Goal: Task Accomplishment & Management: Use online tool/utility

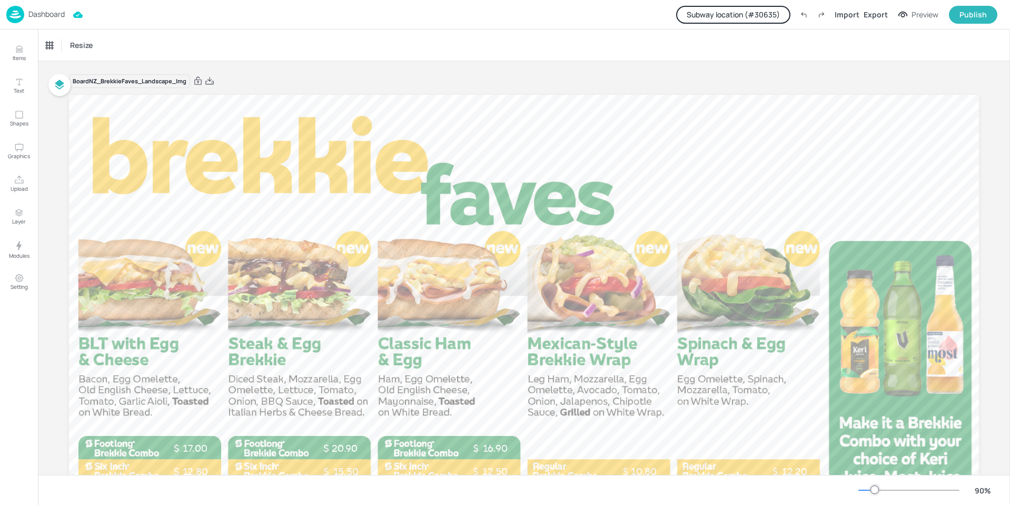
scroll to position [159, 0]
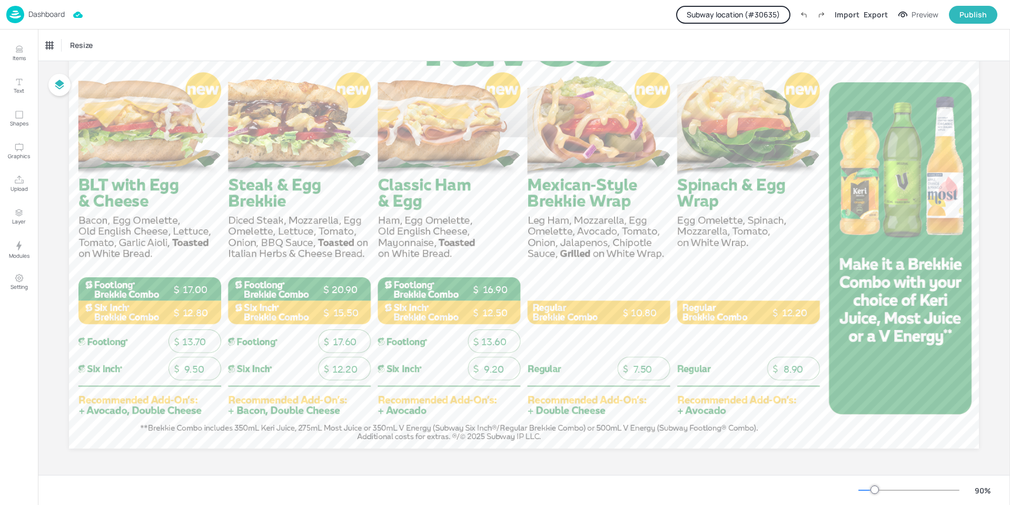
click at [40, 16] on p "Dashboard" at bounding box center [46, 14] width 36 height 7
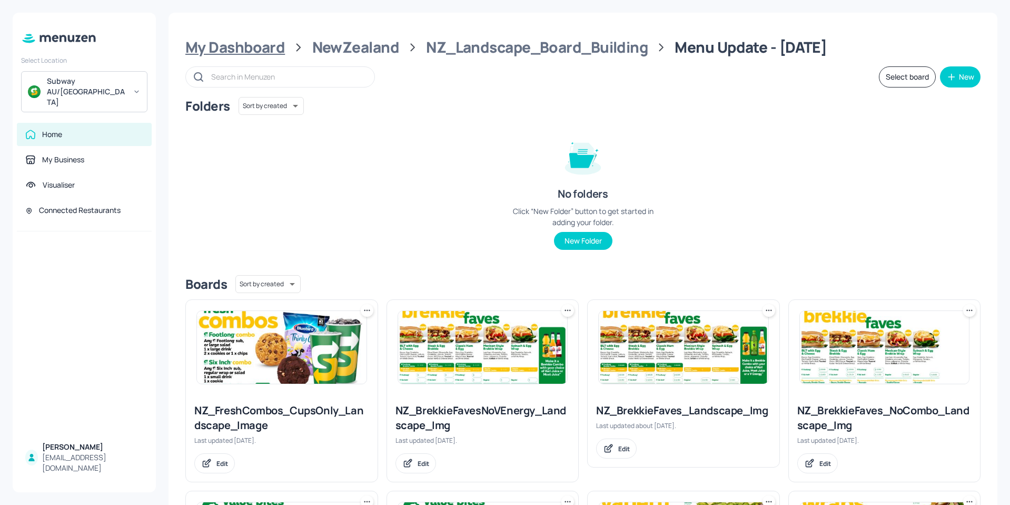
click at [263, 50] on div "My Dashboard" at bounding box center [235, 47] width 100 height 19
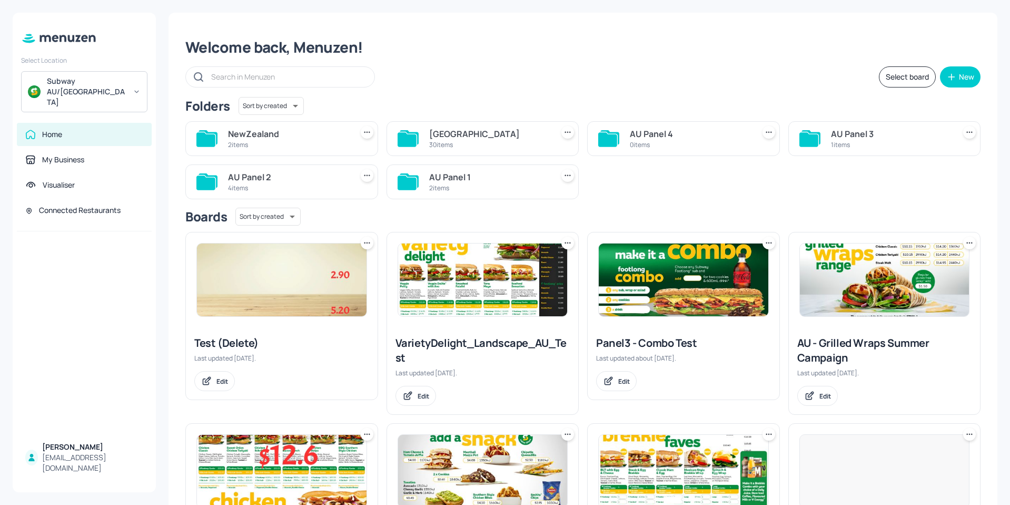
click at [430, 148] on div "30 items" at bounding box center [489, 144] width 120 height 9
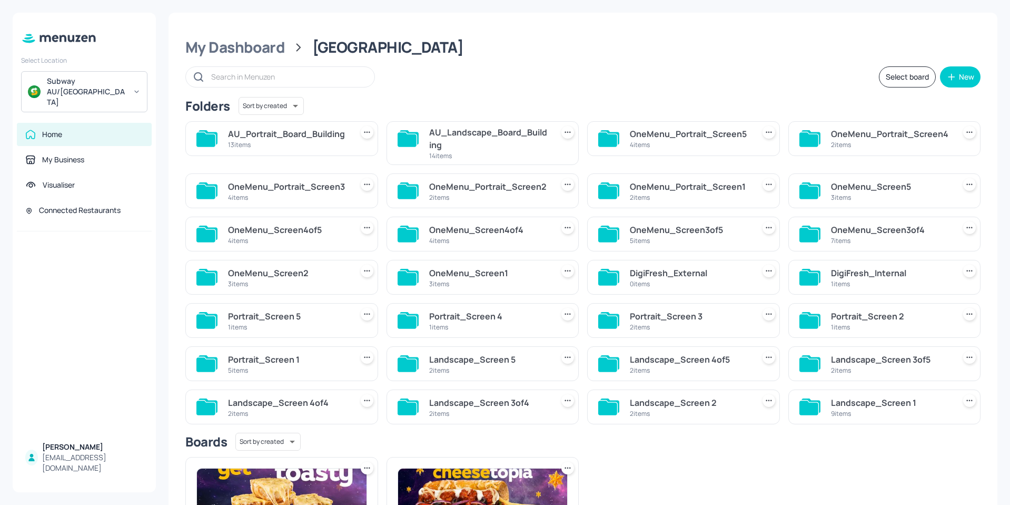
click at [431, 147] on div "AU_Landscape_Board_Building" at bounding box center [489, 138] width 120 height 25
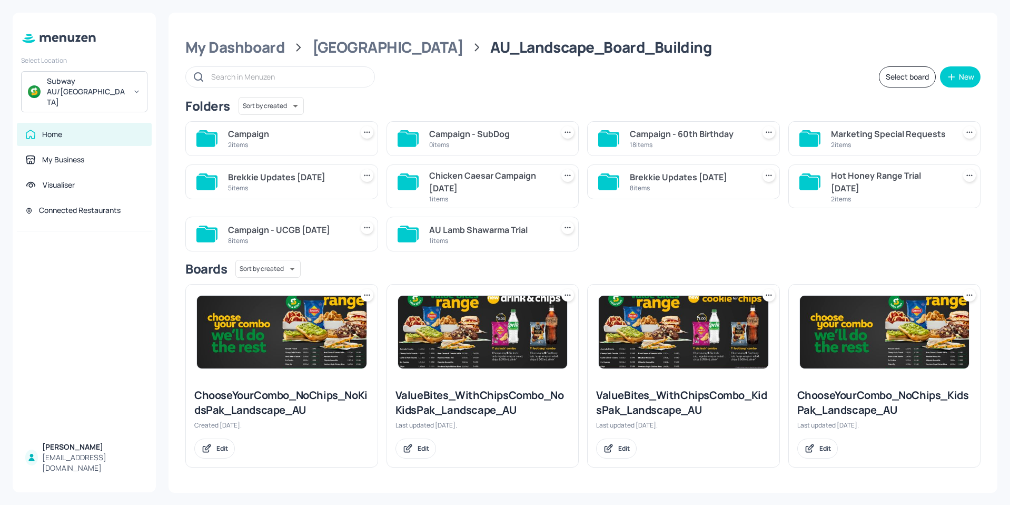
click at [438, 142] on div "0 items" at bounding box center [489, 144] width 120 height 9
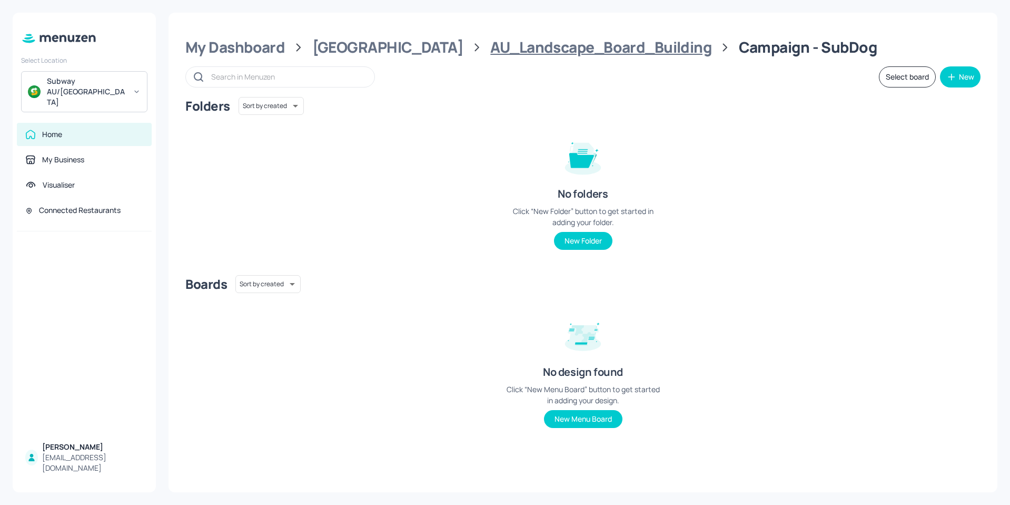
click at [541, 54] on div "AU_Landscape_Board_Building" at bounding box center [600, 47] width 221 height 19
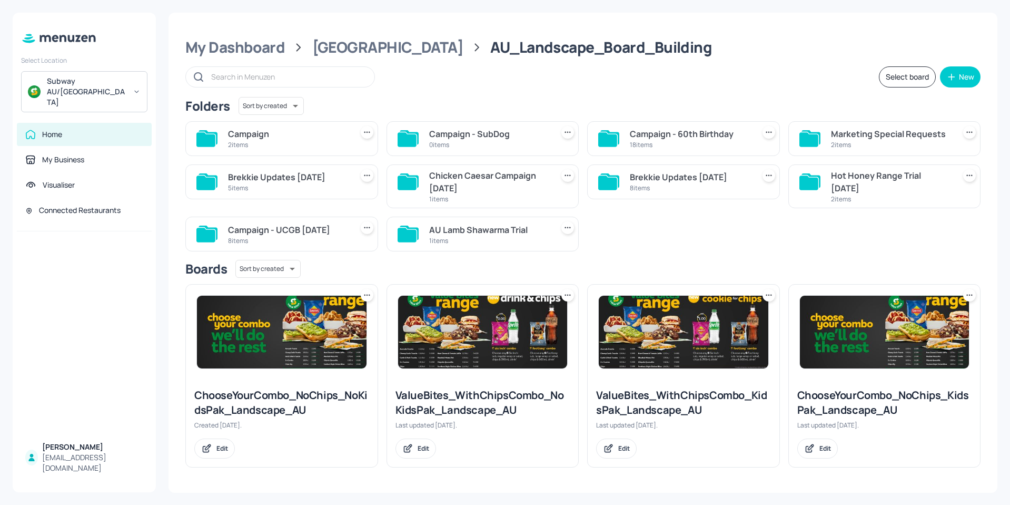
click at [302, 132] on div "Campaign" at bounding box center [288, 133] width 120 height 13
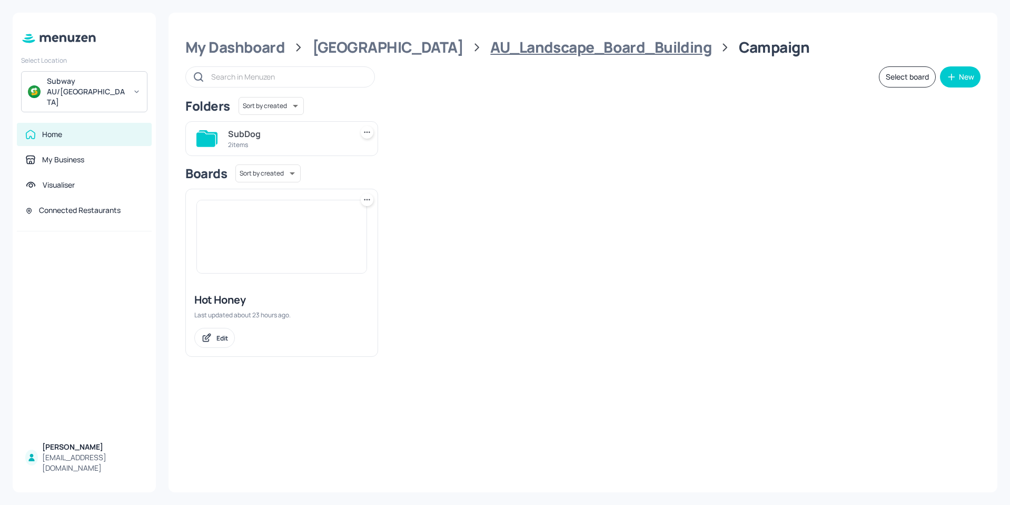
click at [490, 56] on div "AU_Landscape_Board_Building" at bounding box center [600, 47] width 221 height 19
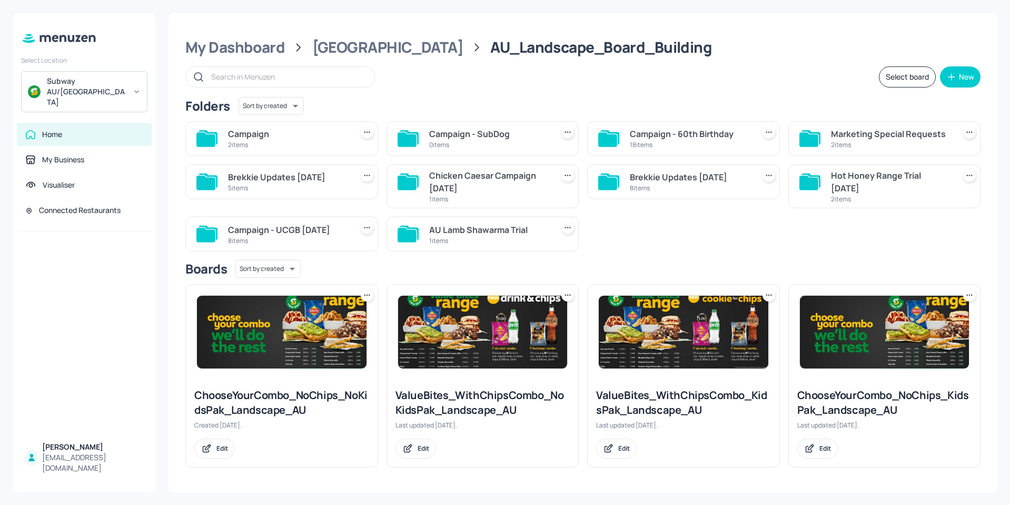
click at [266, 123] on div "Campaign 2 items" at bounding box center [281, 138] width 193 height 35
click at [269, 131] on div "Campaign" at bounding box center [288, 133] width 120 height 13
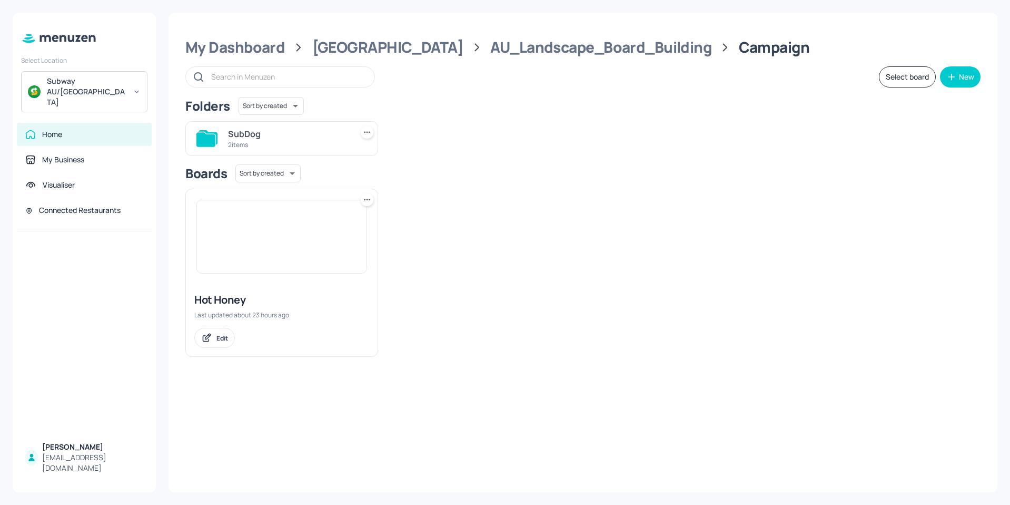
click at [266, 135] on div "SubDog" at bounding box center [288, 133] width 120 height 13
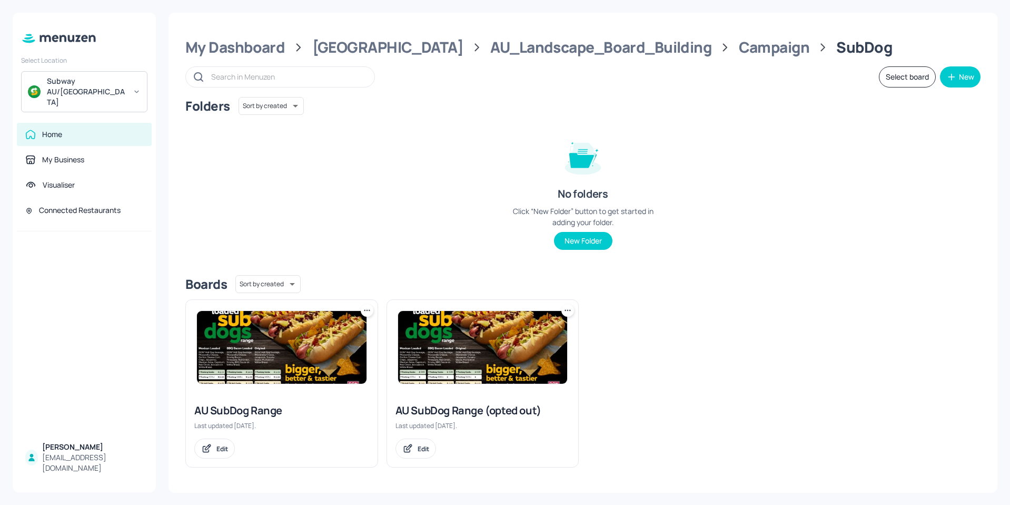
click at [269, 348] on img at bounding box center [282, 347] width 170 height 73
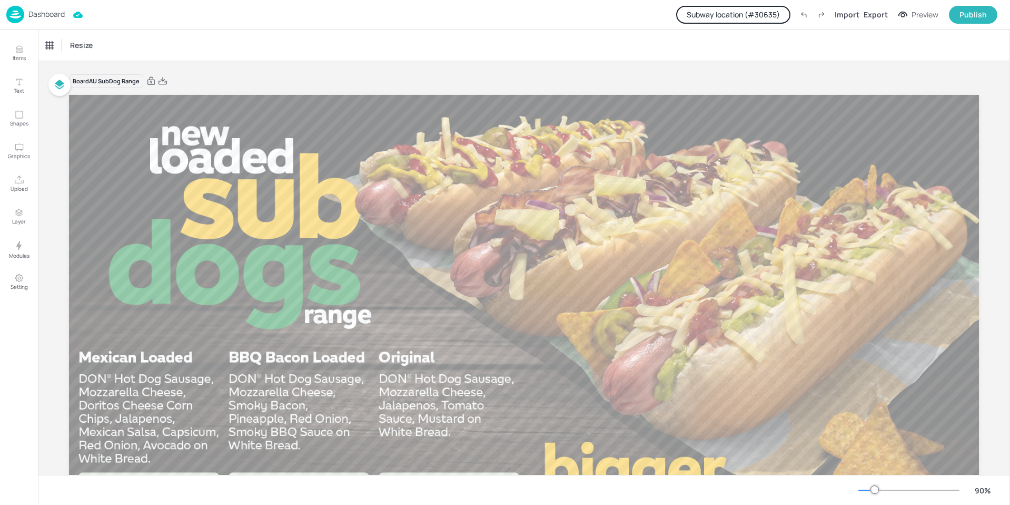
click at [740, 14] on button "Subway location (# 30635 )" at bounding box center [733, 15] width 114 height 18
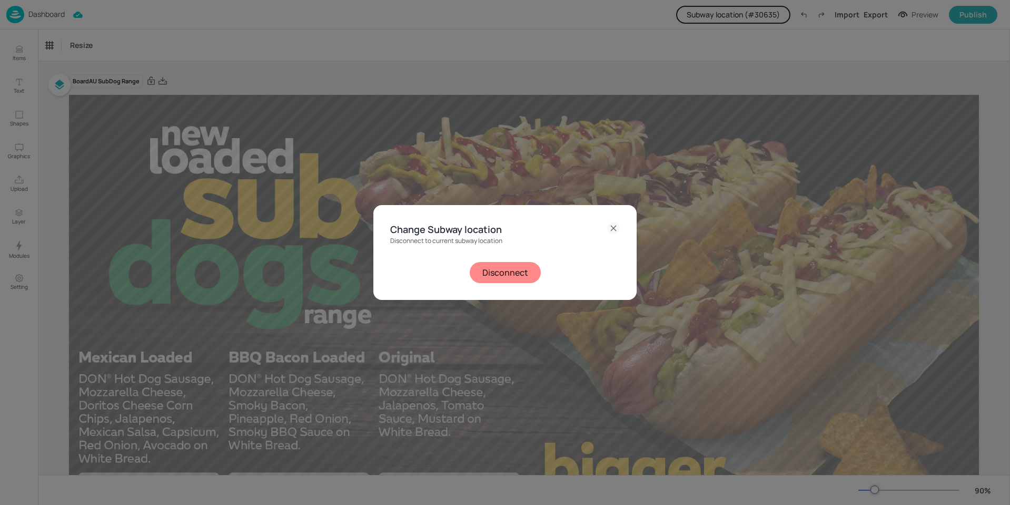
click at [517, 268] on button "Disconnect" at bounding box center [505, 272] width 71 height 21
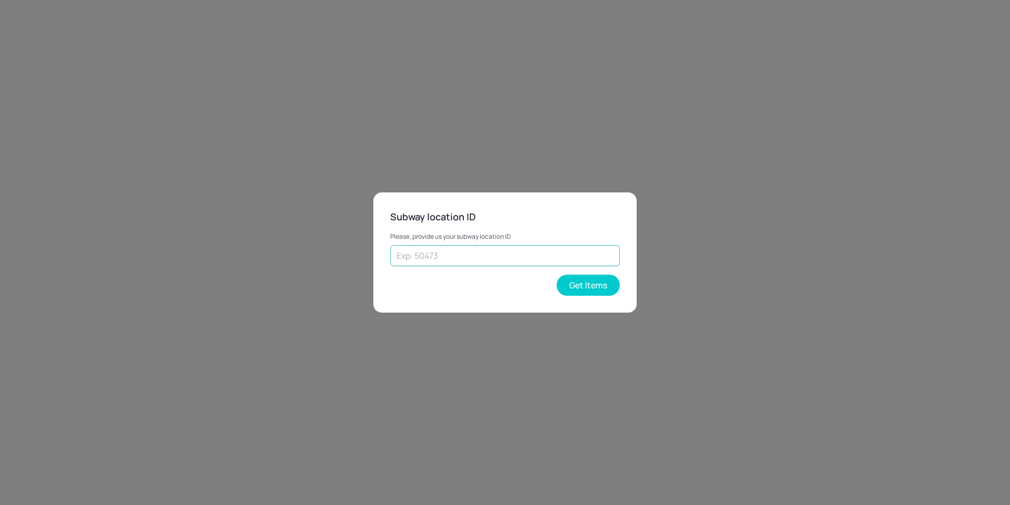
click at [521, 254] on input "text" at bounding box center [505, 255] width 230 height 21
click at [596, 290] on button "Get Items" at bounding box center [588, 284] width 63 height 21
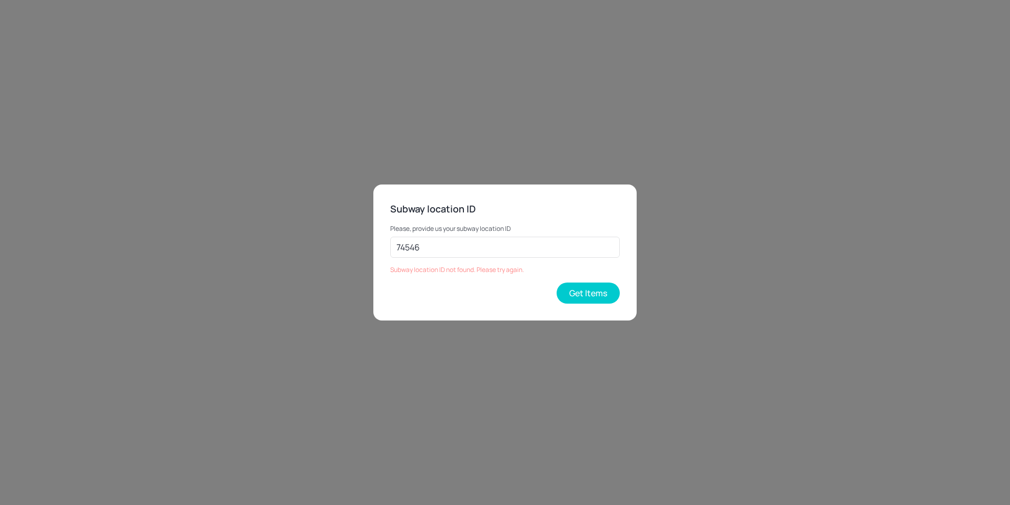
click at [410, 156] on div "Subway location ID Please, provide us your subway location ID 74546 ​ Subway lo…" at bounding box center [505, 252] width 1010 height 505
drag, startPoint x: 474, startPoint y: 232, endPoint x: 469, endPoint y: 248, distance: 17.0
click at [472, 242] on div "Please, provide us your subway location ID 74546 ​ Subway location ID not found…" at bounding box center [505, 245] width 230 height 57
click at [469, 248] on input "74546" at bounding box center [505, 247] width 230 height 21
click at [469, 246] on input "74546" at bounding box center [505, 247] width 230 height 21
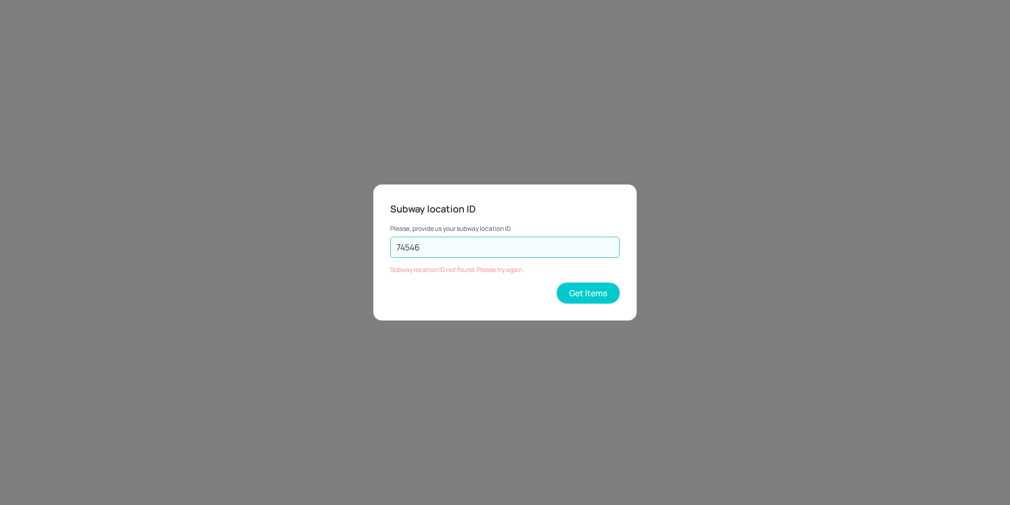
click at [469, 246] on input "74546" at bounding box center [505, 247] width 230 height 21
type input "45214"
click at [604, 293] on button "Get Items" at bounding box center [588, 292] width 63 height 21
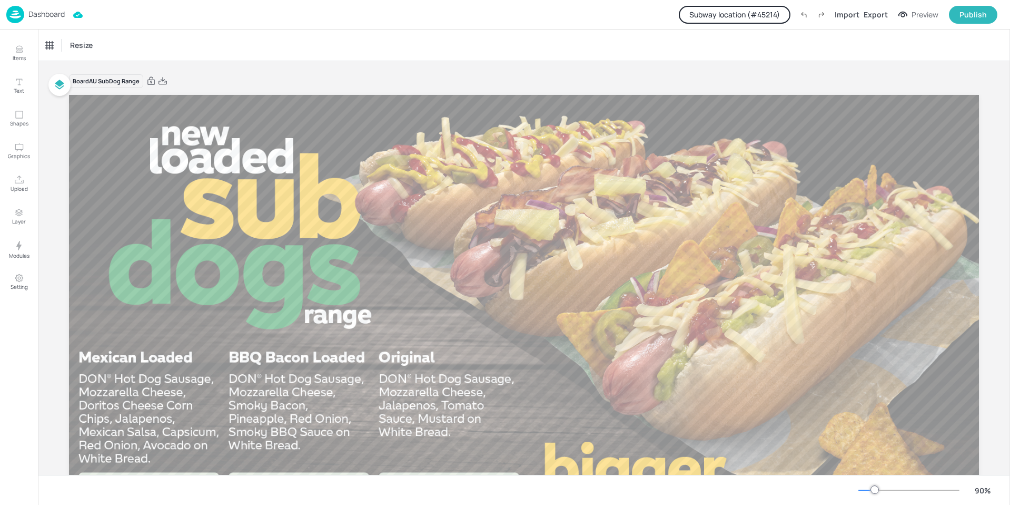
click at [34, 13] on p "Dashboard" at bounding box center [46, 14] width 36 height 7
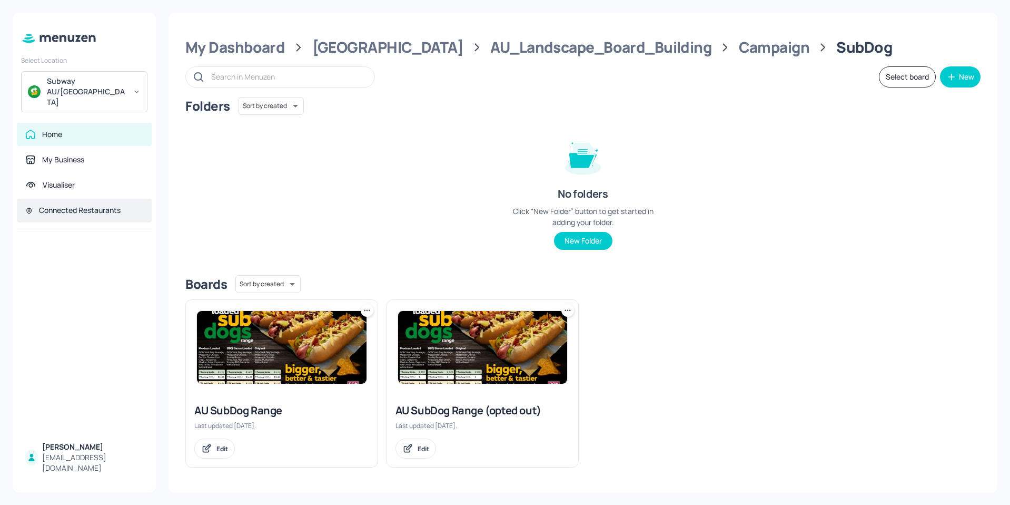
click at [63, 205] on div "Connected Restaurants" at bounding box center [80, 210] width 82 height 11
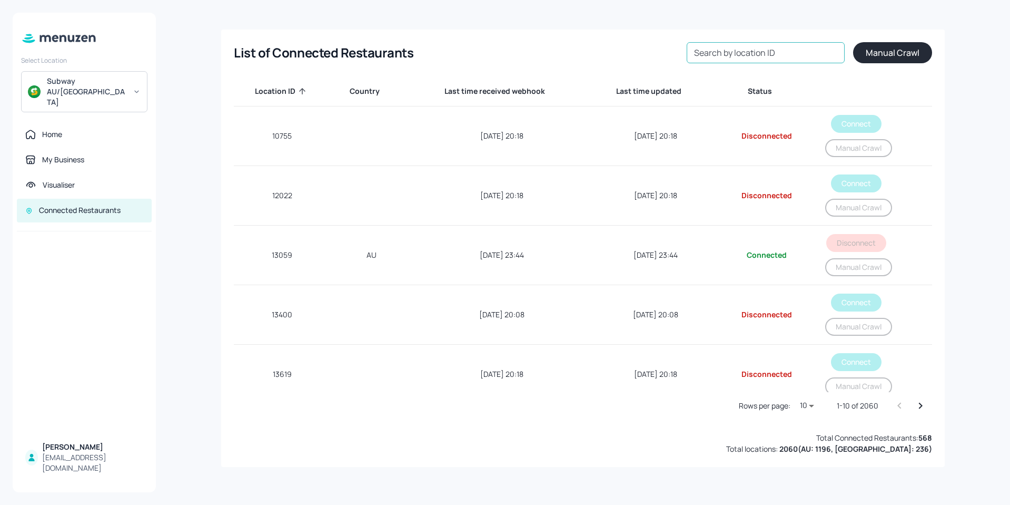
click at [757, 54] on input "Search by location ID" at bounding box center [766, 52] width 158 height 21
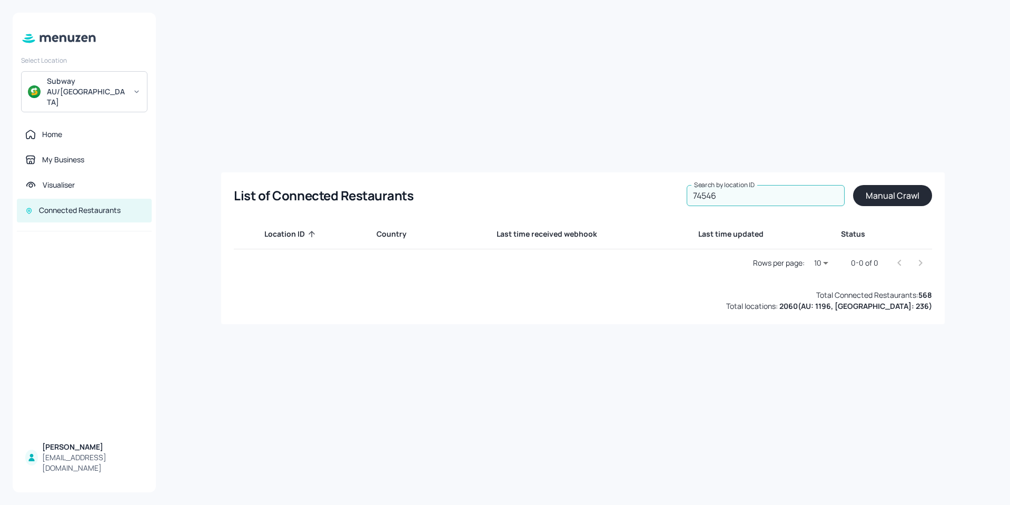
type input "74546"
click at [52, 129] on div "Home" at bounding box center [52, 134] width 20 height 11
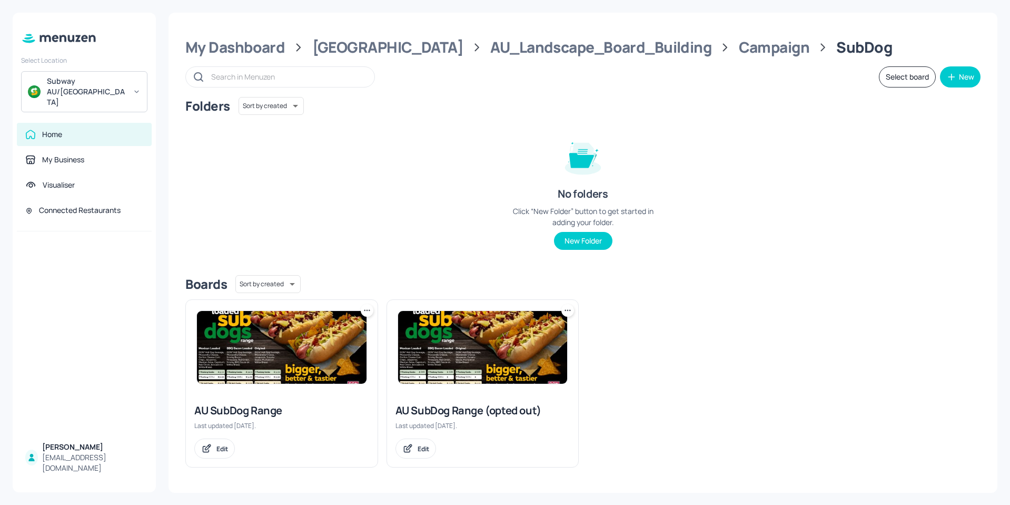
click at [277, 362] on img at bounding box center [282, 347] width 170 height 73
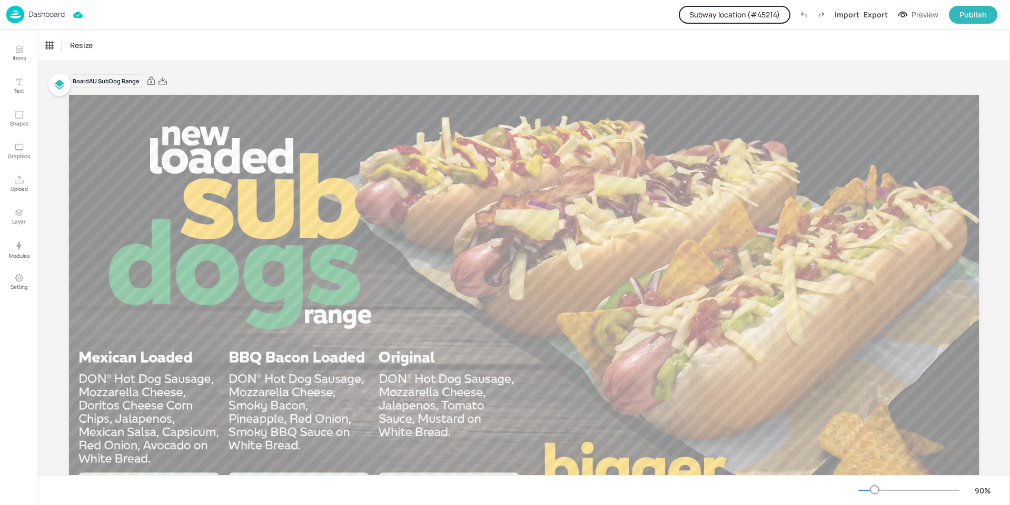
click at [32, 14] on p "Dashboard" at bounding box center [46, 14] width 36 height 7
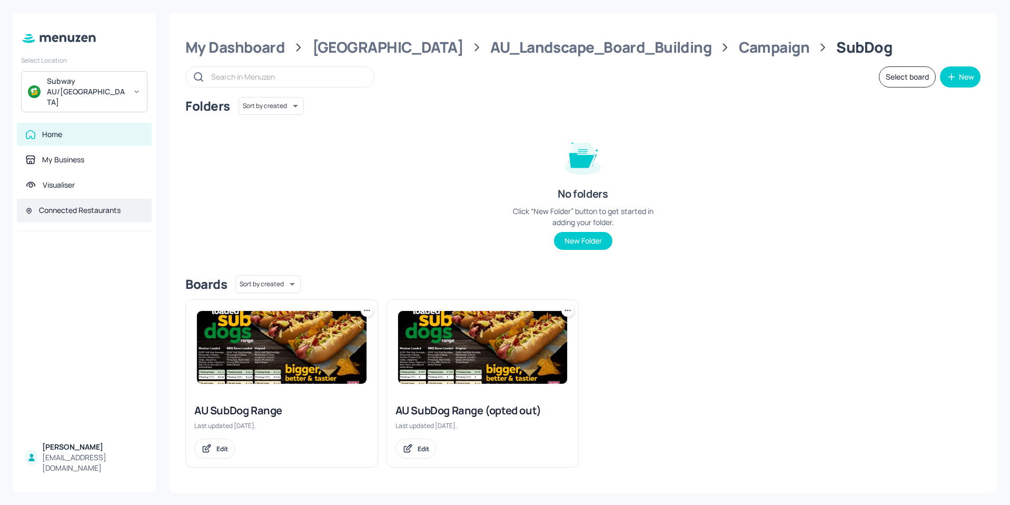
click at [64, 205] on div "Connected Restaurants" at bounding box center [80, 210] width 82 height 11
